Goal: Task Accomplishment & Management: Manage account settings

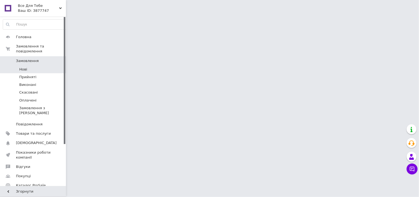
click at [35, 68] on li "Нові" at bounding box center [35, 70] width 71 height 8
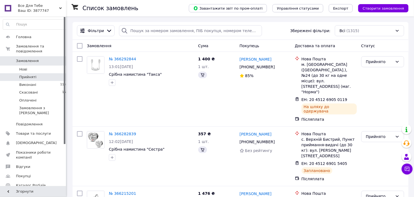
click at [34, 75] on span "Прийняті" at bounding box center [27, 77] width 17 height 5
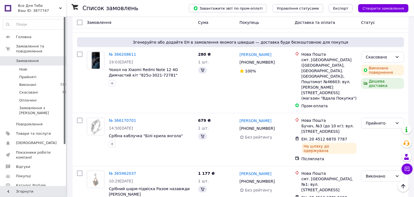
scroll to position [265, 0]
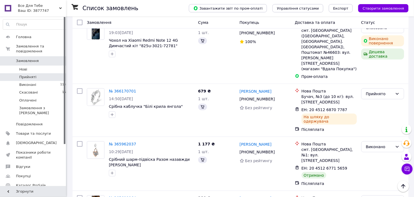
click at [50, 73] on li "Прийняті 5" at bounding box center [35, 77] width 71 height 8
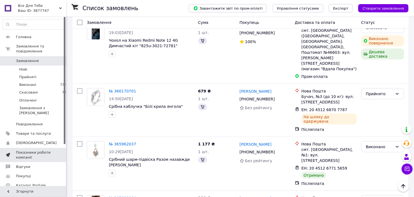
click at [50, 150] on span "Показники роботи компанії" at bounding box center [33, 155] width 35 height 10
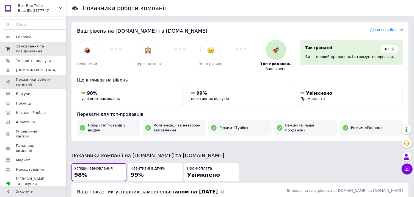
click at [21, 49] on span "Замовлення та повідомлення" at bounding box center [33, 49] width 35 height 10
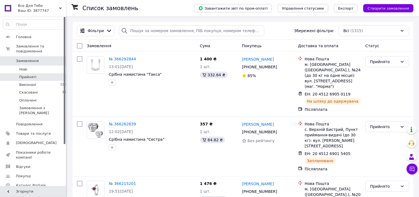
click at [35, 73] on li "Прийняті 5" at bounding box center [35, 77] width 71 height 8
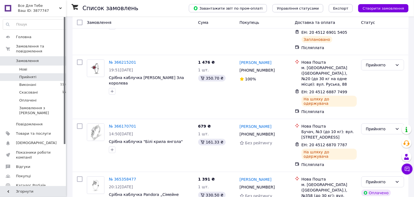
scroll to position [150, 0]
